Goal: Task Accomplishment & Management: Use online tool/utility

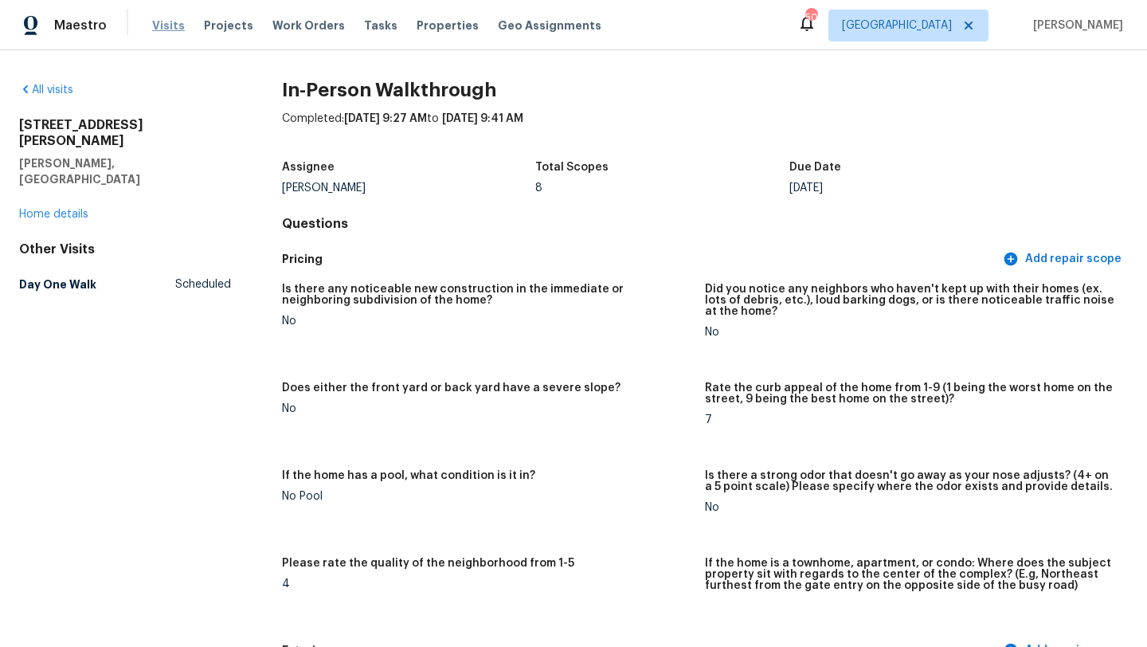
click at [162, 29] on span "Visits" at bounding box center [168, 26] width 33 height 16
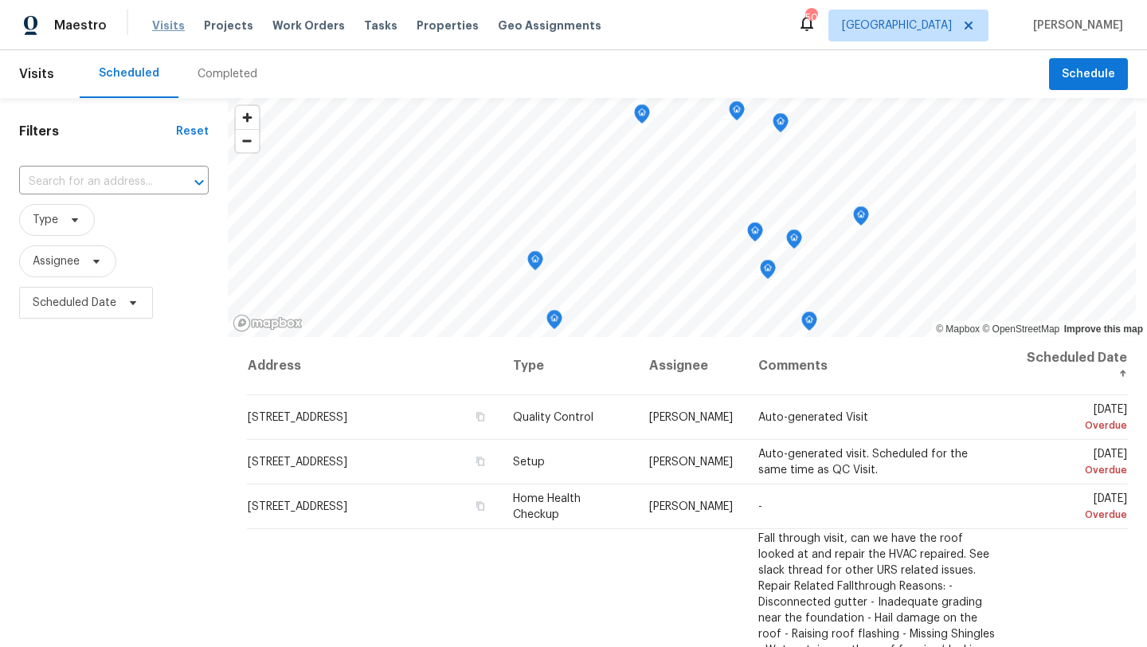
click at [176, 26] on span "Visits" at bounding box center [168, 26] width 33 height 16
